Goal: Task Accomplishment & Management: Manage account settings

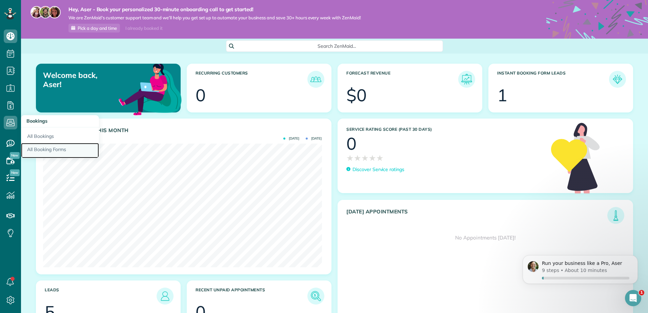
click at [44, 146] on link "All Booking Forms" at bounding box center [60, 151] width 78 height 16
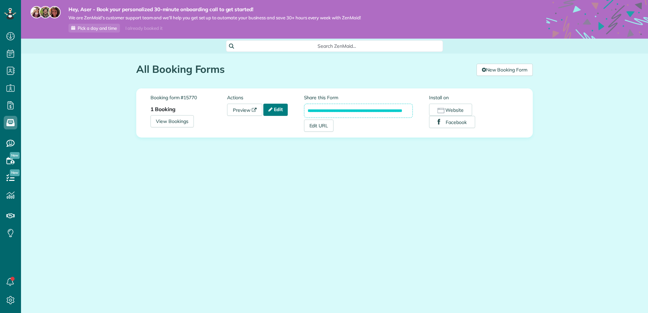
scroll to position [3, 3]
click at [286, 111] on link "Edit" at bounding box center [275, 110] width 24 height 12
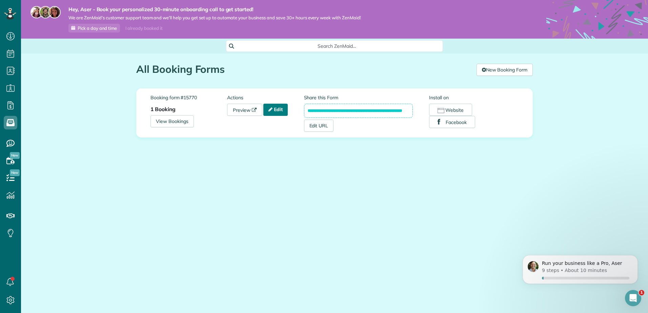
scroll to position [0, 0]
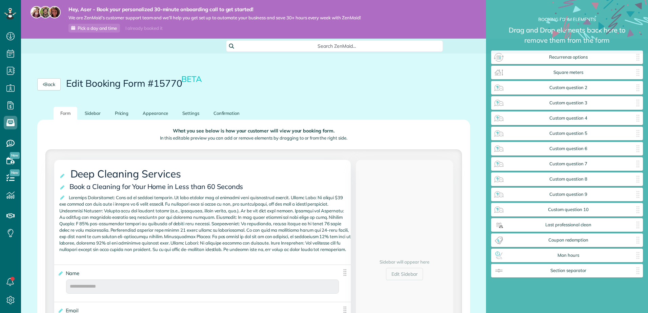
scroll to position [3, 0]
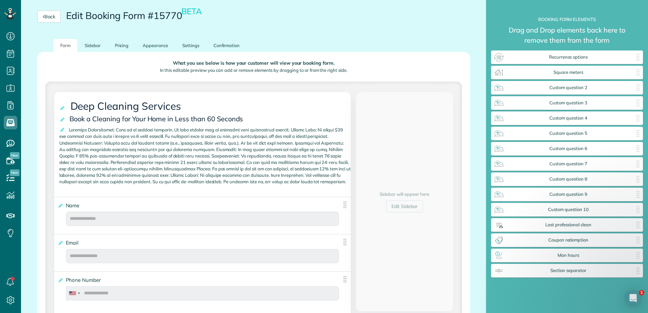
click at [102, 186] on span at bounding box center [204, 155] width 291 height 61
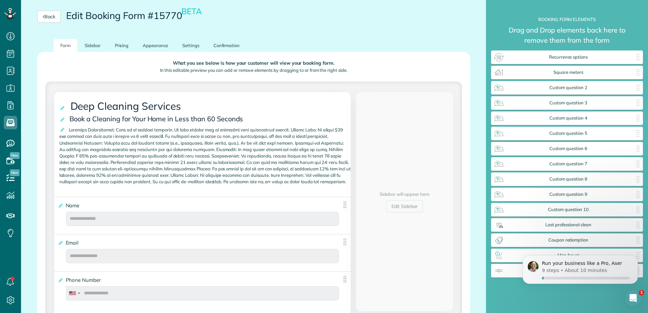
scroll to position [0, 0]
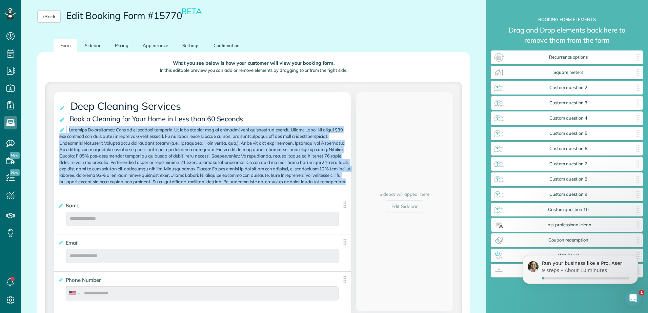
drag, startPoint x: 104, startPoint y: 189, endPoint x: 66, endPoint y: 129, distance: 71.5
click at [66, 129] on div "Cancel Save" at bounding box center [205, 155] width 292 height 59
drag, startPoint x: 66, startPoint y: 129, endPoint x: 61, endPoint y: 129, distance: 4.4
click at [61, 129] on icon at bounding box center [62, 129] width 7 height 5
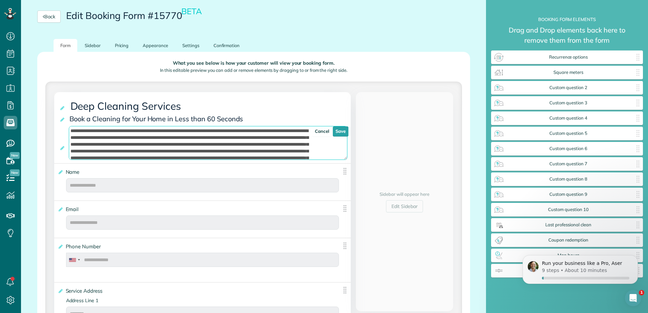
scroll to position [4, 0]
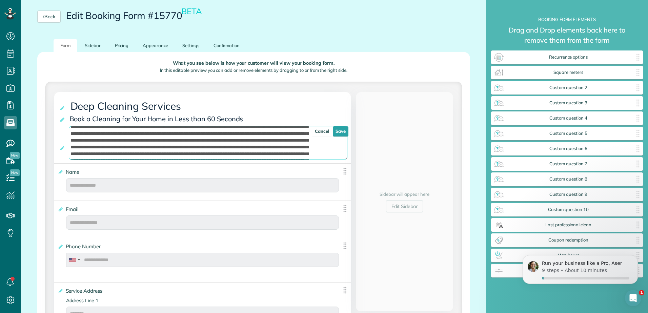
drag, startPoint x: 308, startPoint y: 159, endPoint x: 272, endPoint y: 148, distance: 38.3
click at [272, 148] on textarea at bounding box center [208, 143] width 279 height 34
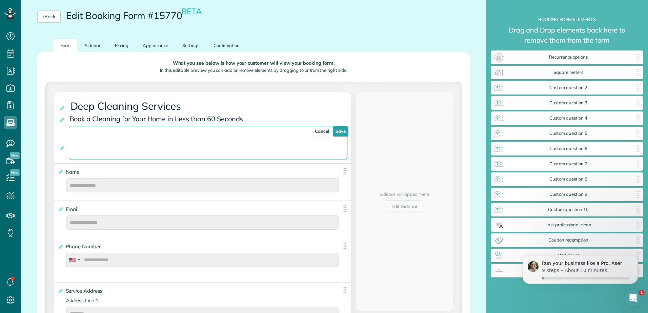
scroll to position [0, 0]
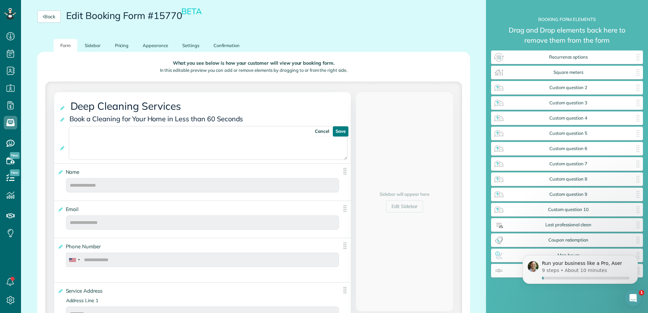
click at [341, 132] on link "Save" at bounding box center [341, 131] width 16 height 10
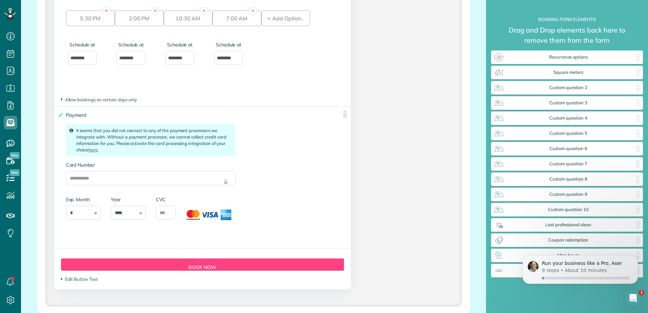
scroll to position [1134, 0]
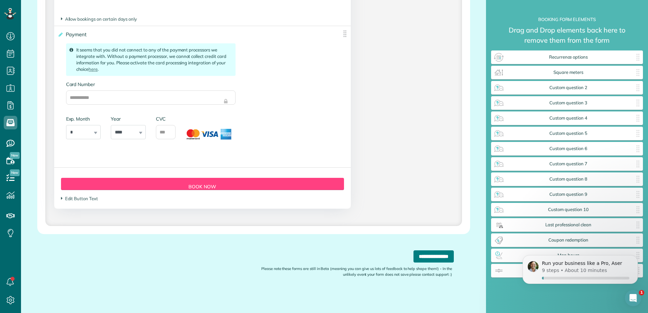
click at [432, 252] on input "**********" at bounding box center [434, 256] width 40 height 12
